Goal: Transaction & Acquisition: Book appointment/travel/reservation

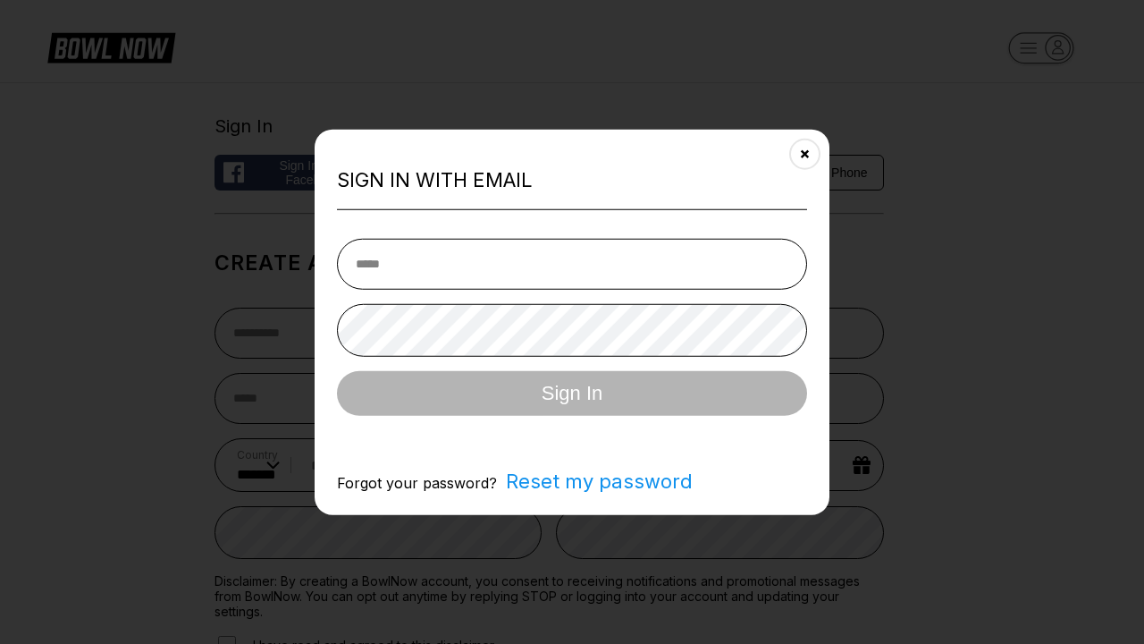
select select "**"
type input "**********"
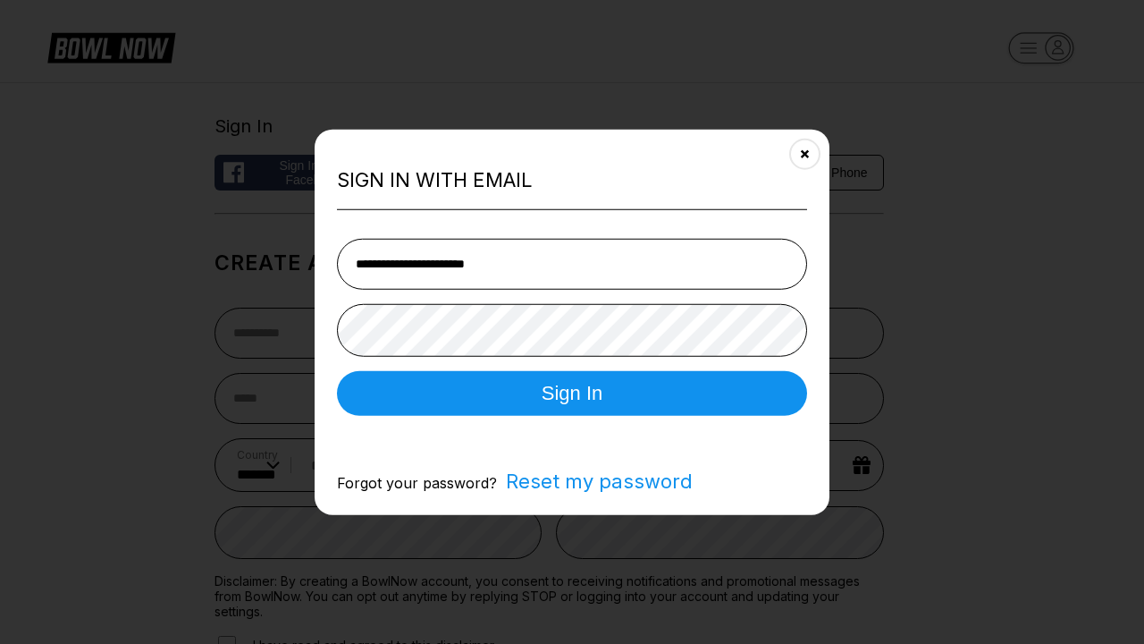
click at [572, 394] on button "Sign In" at bounding box center [572, 392] width 470 height 45
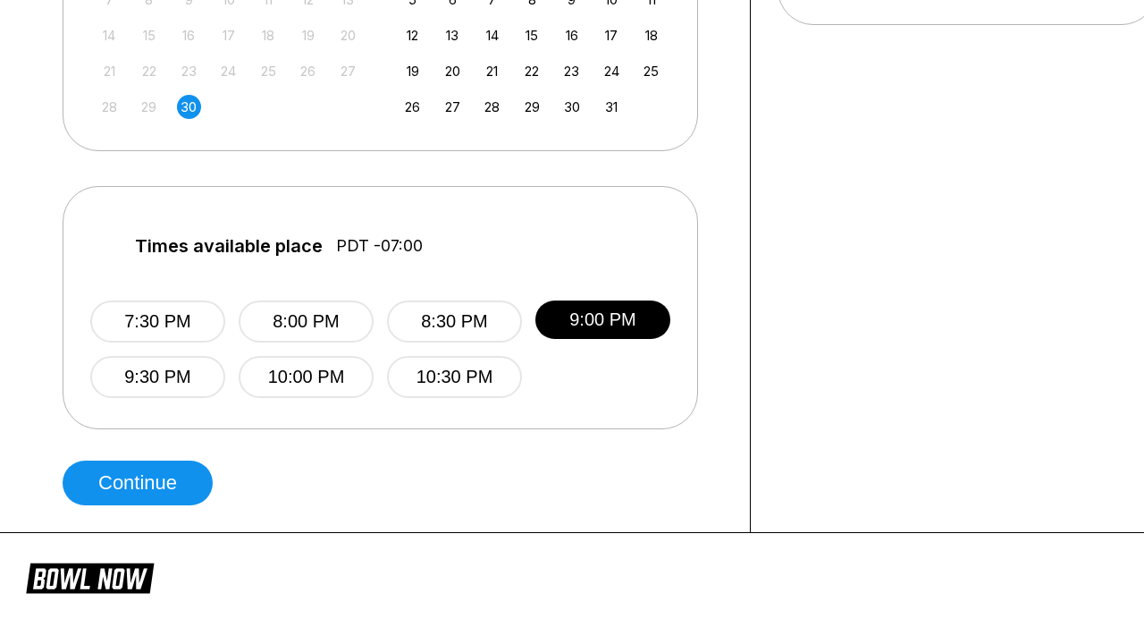
click at [142, 483] on button "Continue" at bounding box center [138, 482] width 150 height 45
